Goal: Task Accomplishment & Management: Manage account settings

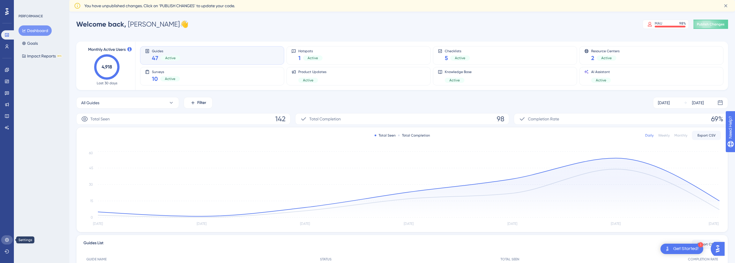
click at [8, 241] on icon at bounding box center [7, 240] width 5 height 5
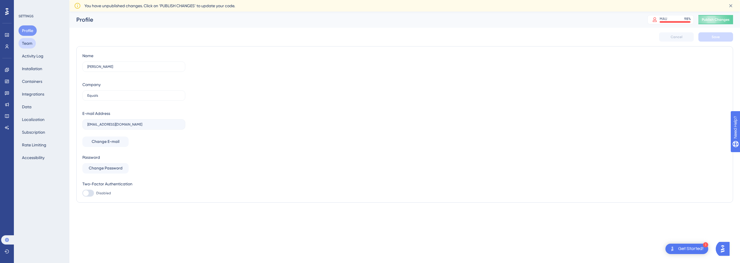
click at [31, 42] on button "Team" at bounding box center [26, 43] width 17 height 10
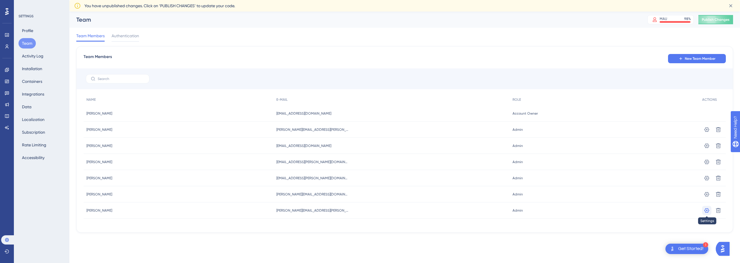
click at [703, 211] on button at bounding box center [706, 210] width 9 height 9
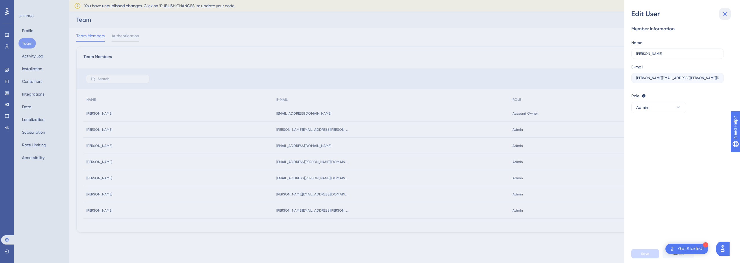
click at [721, 14] on button at bounding box center [725, 14] width 12 height 12
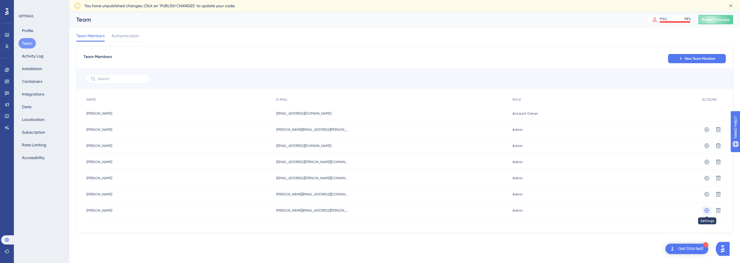
click at [709, 209] on icon at bounding box center [707, 211] width 6 height 6
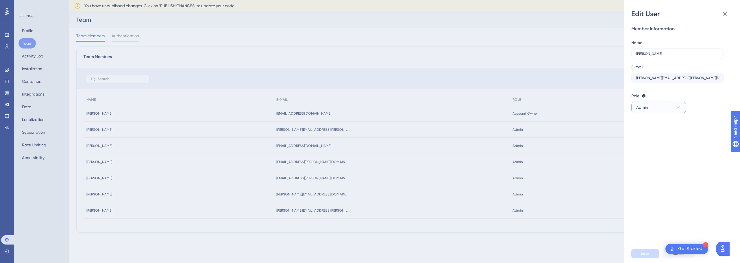
click at [678, 110] on icon at bounding box center [678, 108] width 6 height 6
click at [0, 0] on div "Edit User Member Information Name [PERSON_NAME] E-mail [PERSON_NAME][EMAIL_ADDR…" at bounding box center [0, 0] width 0 height 0
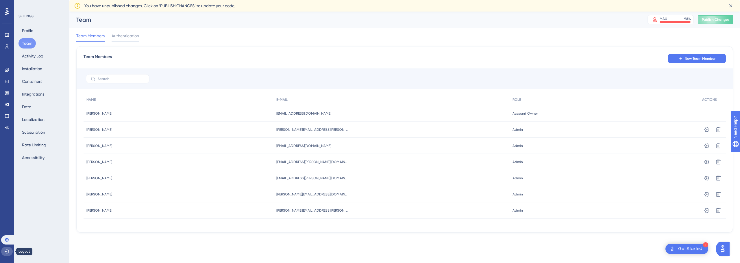
click at [4, 253] on button at bounding box center [7, 251] width 12 height 9
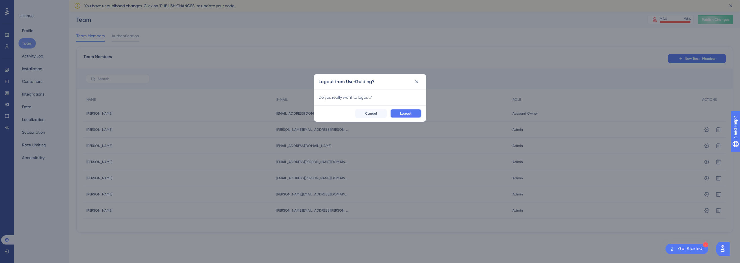
click at [410, 114] on span "Logout" at bounding box center [406, 113] width 12 height 5
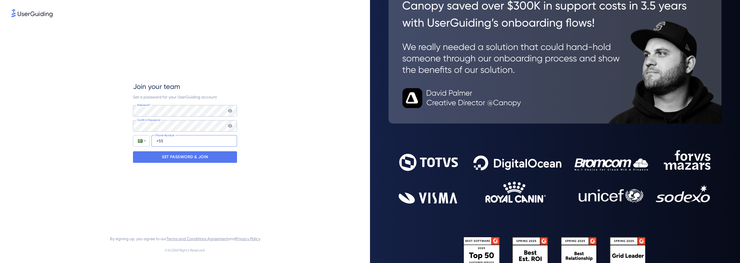
click at [178, 146] on input "+55" at bounding box center [194, 141] width 86 height 12
type input "+55 (11) 984122916"
click at [177, 159] on p "SET PASSWORD & JOIN" at bounding box center [185, 157] width 46 height 9
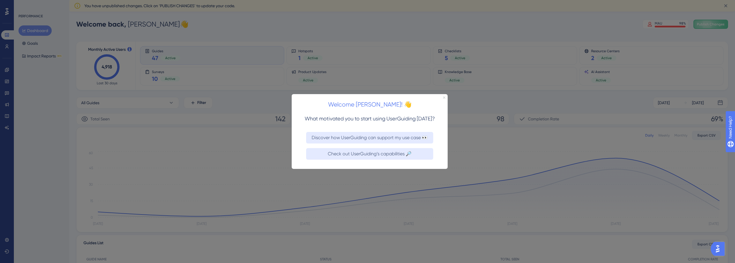
click at [444, 97] on icon "Close Preview" at bounding box center [444, 97] width 2 height 2
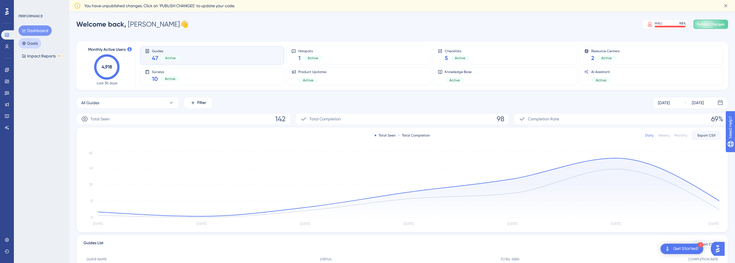
click at [38, 45] on button "Goals" at bounding box center [29, 43] width 23 height 10
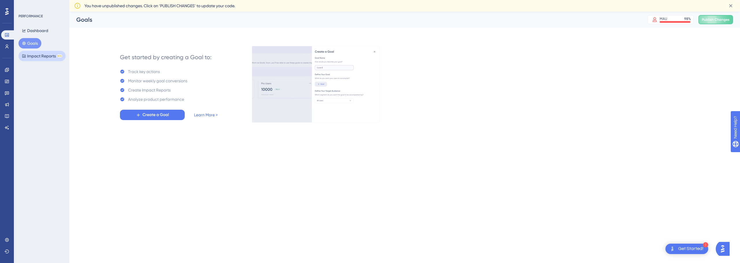
click at [38, 55] on button "Impact Reports BETA" at bounding box center [41, 56] width 47 height 10
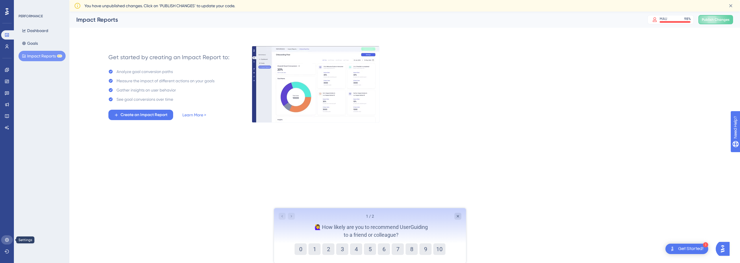
click at [8, 242] on link at bounding box center [7, 240] width 12 height 9
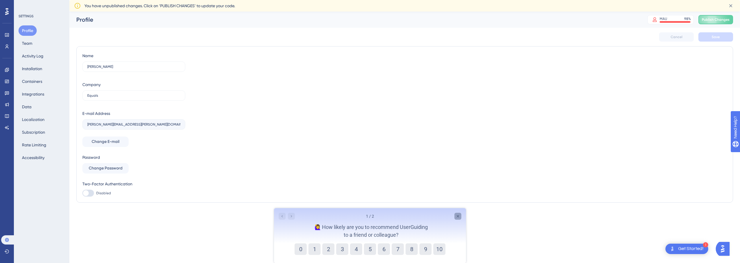
click at [456, 215] on icon "Close survey" at bounding box center [457, 216] width 5 height 5
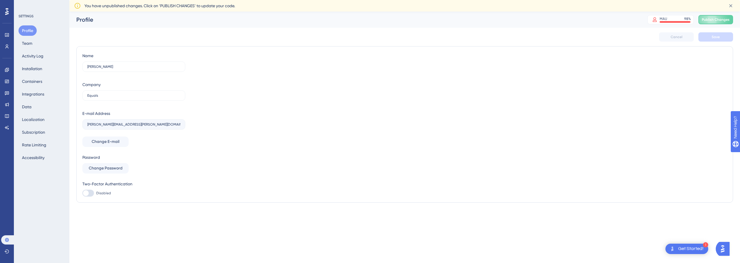
click at [726, 251] on img "Open AI Assistant Launcher" at bounding box center [722, 249] width 10 height 10
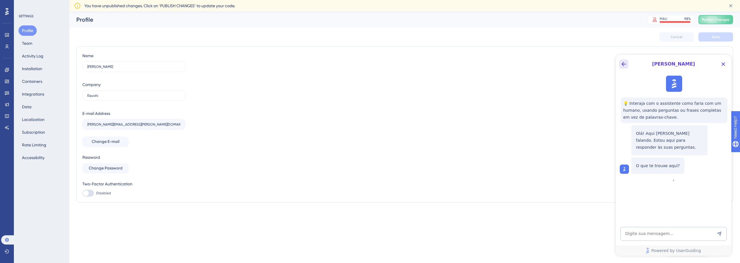
click at [624, 66] on icon "Back Button" at bounding box center [623, 64] width 7 height 7
